Goal: Information Seeking & Learning: Learn about a topic

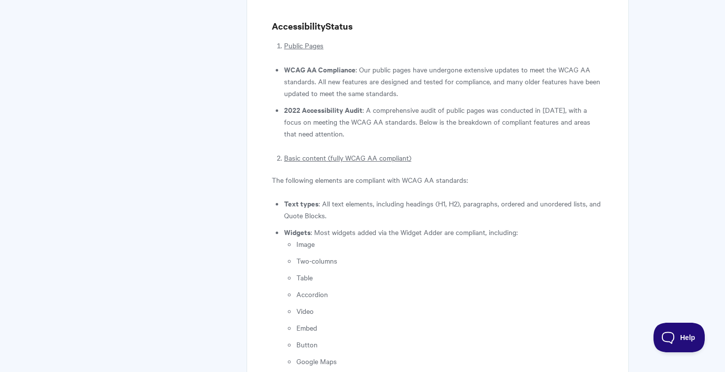
scroll to position [282, 0]
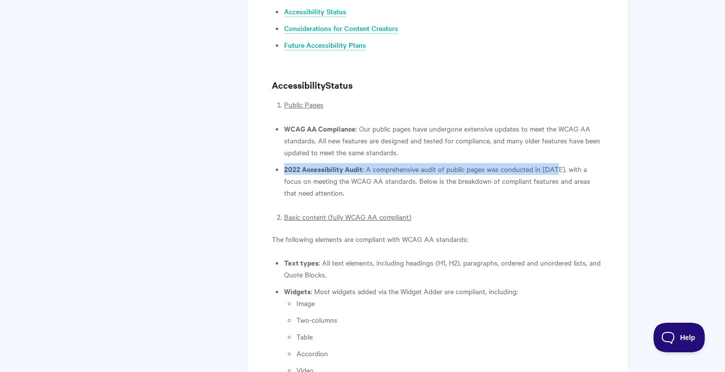
drag, startPoint x: 285, startPoint y: 169, endPoint x: 554, endPoint y: 166, distance: 269.8
click at [554, 166] on li "2022 Accessibility Audit : A comprehensive audit of public pages was conducted …" at bounding box center [444, 181] width 320 height 36
copy li "2022 Accessibility Audit : A comprehensive audit of public pages was conducted …"
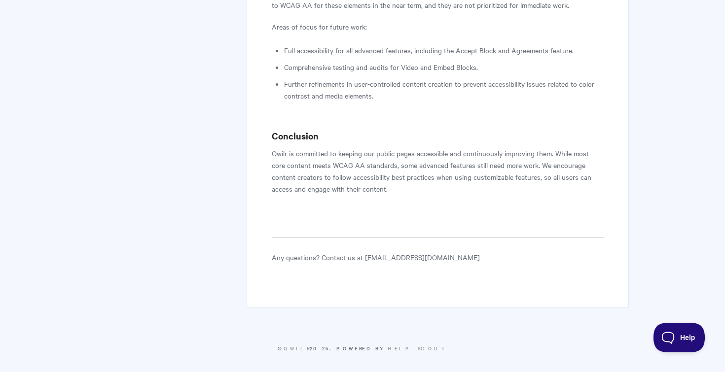
scroll to position [1342, 0]
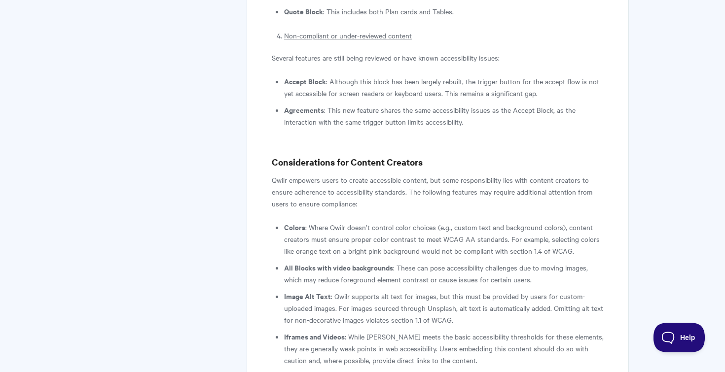
scroll to position [875, 0]
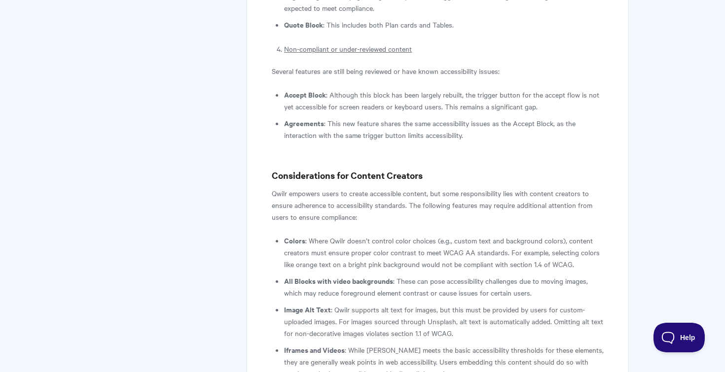
click at [326, 179] on h3 "Considerations for Content Creators" at bounding box center [438, 176] width 332 height 14
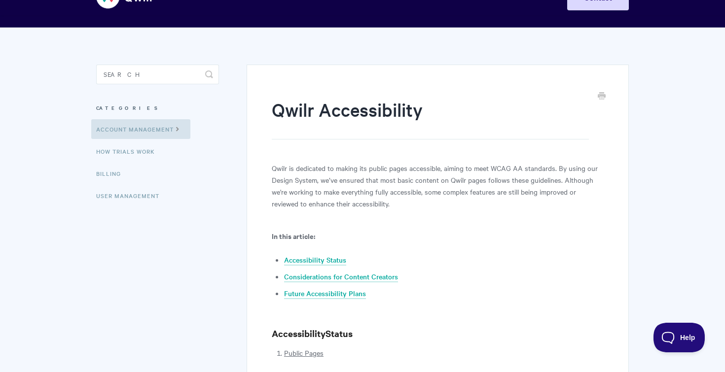
scroll to position [35, 0]
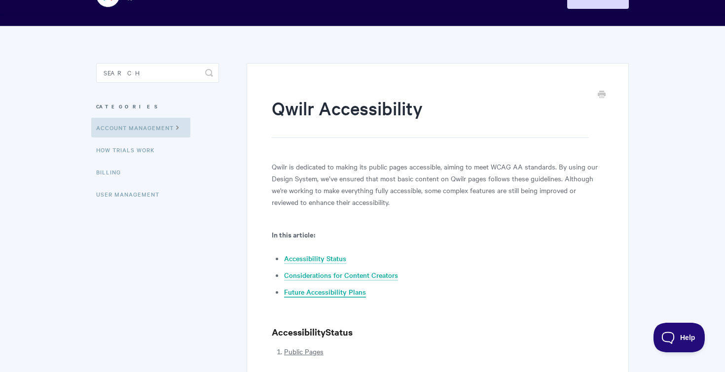
click at [333, 291] on link "Future Accessibility Plans" at bounding box center [325, 292] width 82 height 11
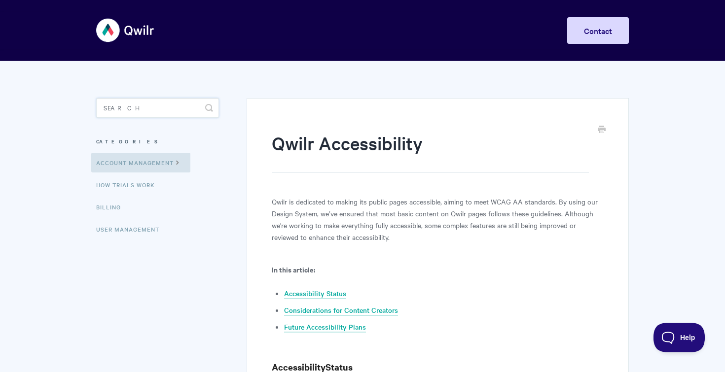
click at [158, 108] on input "Search" at bounding box center [157, 108] width 123 height 20
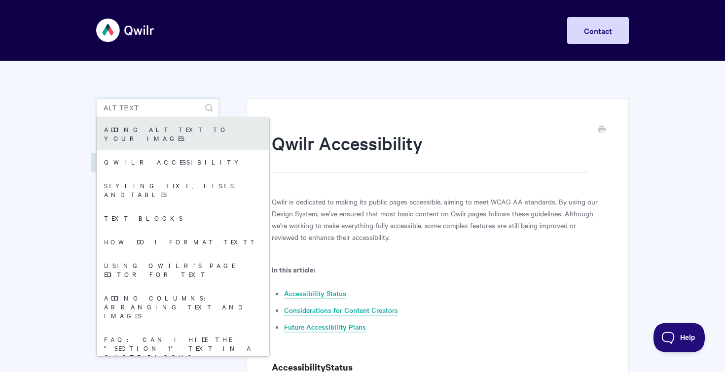
type input "alt text"
click at [143, 134] on link "Adding alt text to your images" at bounding box center [183, 133] width 173 height 33
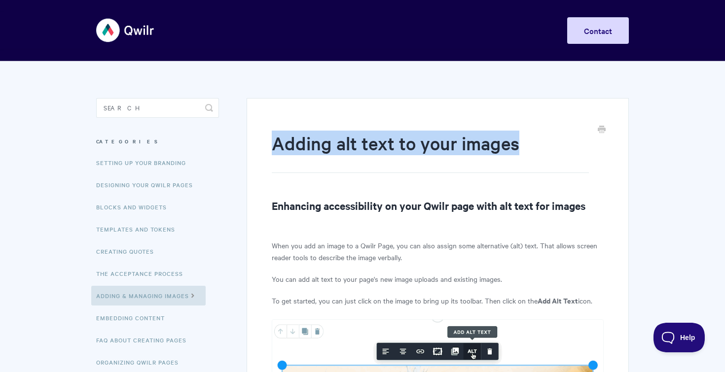
drag, startPoint x: 271, startPoint y: 147, endPoint x: 521, endPoint y: 148, distance: 250.0
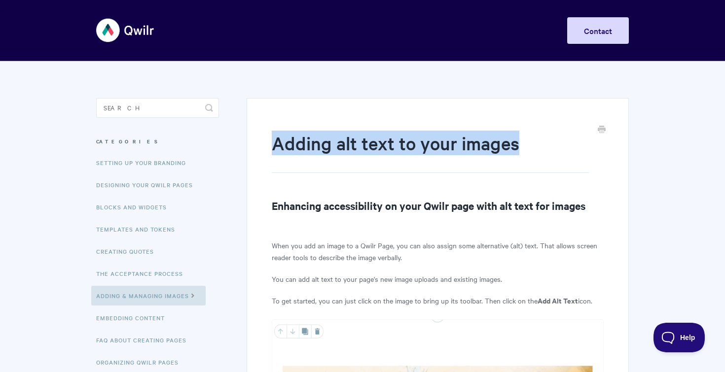
copy h1 "Adding alt text to your images"
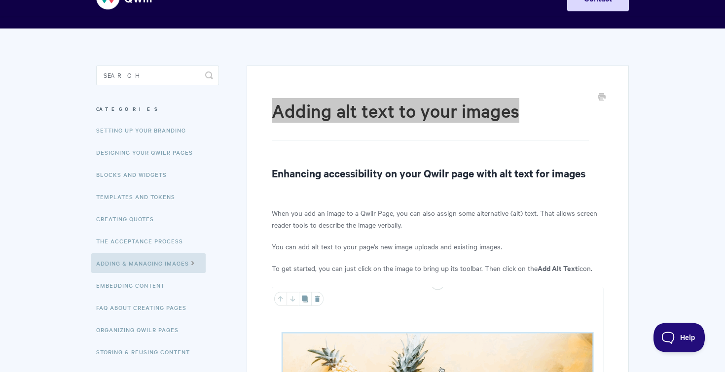
scroll to position [47, 0]
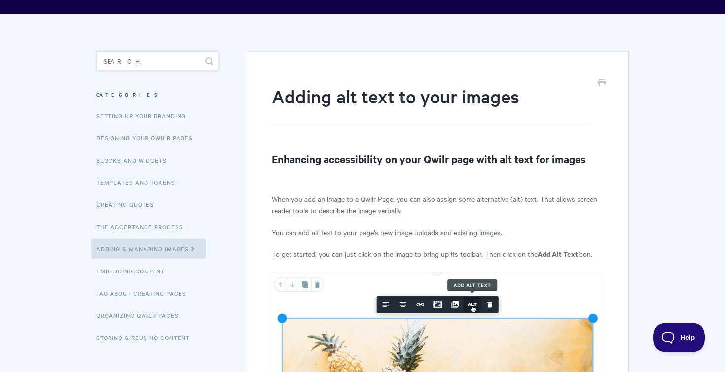
click at [176, 60] on input "Search" at bounding box center [157, 61] width 123 height 20
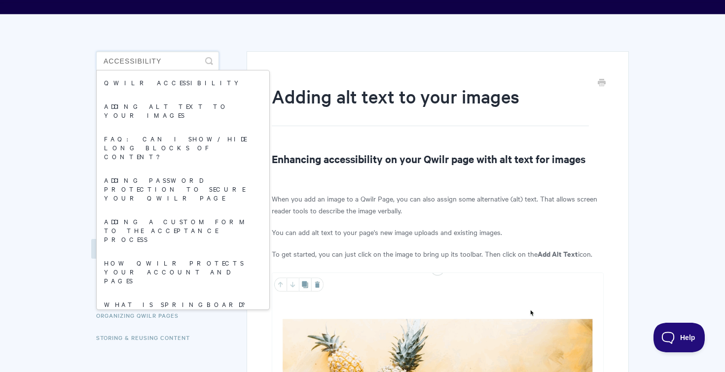
type input "accessibility"
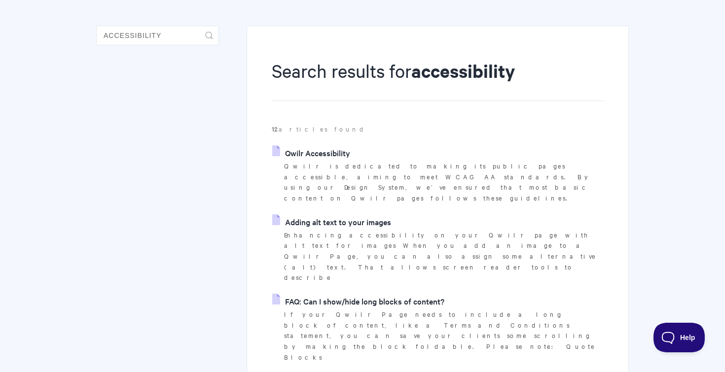
scroll to position [56, 0]
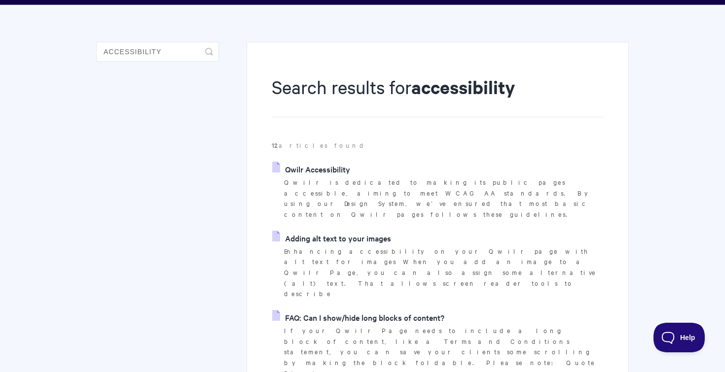
click at [375, 310] on link "FAQ: Can I show/hide long blocks of content?" at bounding box center [358, 317] width 172 height 15
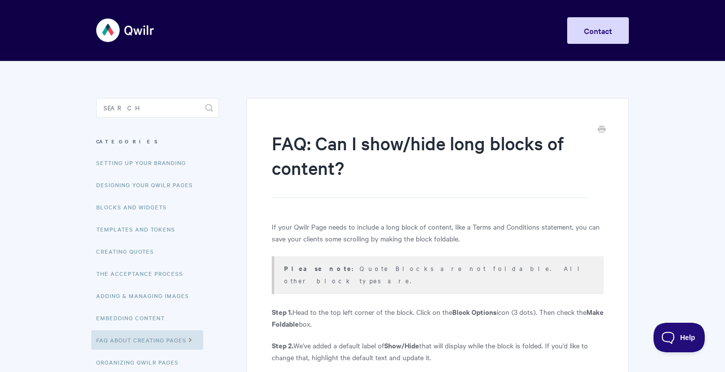
scroll to position [342, 0]
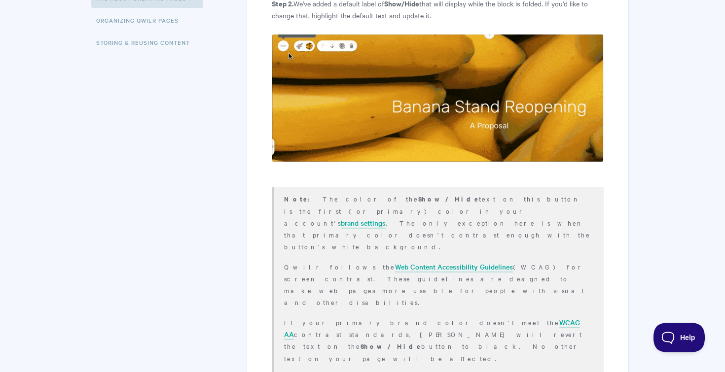
click at [386, 193] on p "Note : The color of the Show/Hide text on this button is the first (or primary)…" at bounding box center [437, 223] width 307 height 60
